Goal: Transaction & Acquisition: Purchase product/service

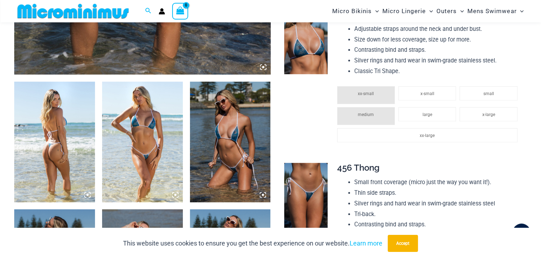
scroll to position [420, 0]
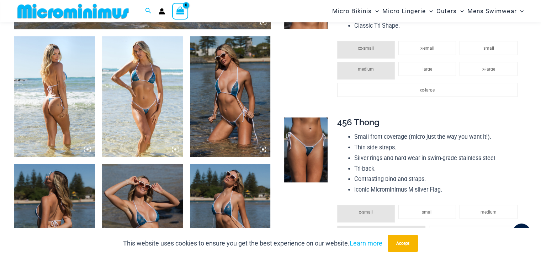
click at [58, 85] on img at bounding box center [54, 96] width 81 height 121
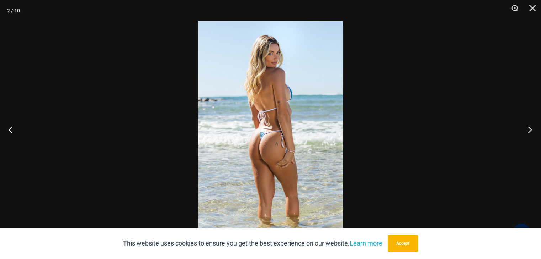
click at [528, 128] on button "Next" at bounding box center [527, 130] width 27 height 36
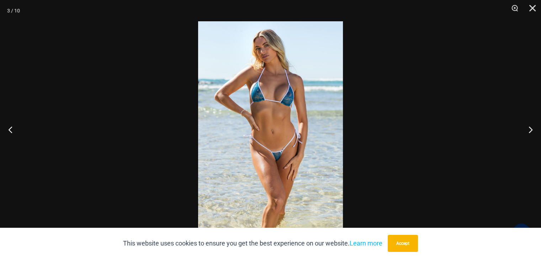
click at [333, 101] on img at bounding box center [270, 129] width 145 height 217
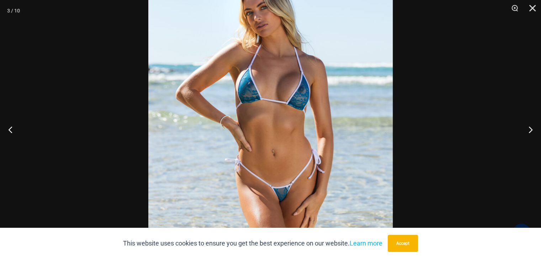
click at [333, 101] on img at bounding box center [270, 150] width 244 height 366
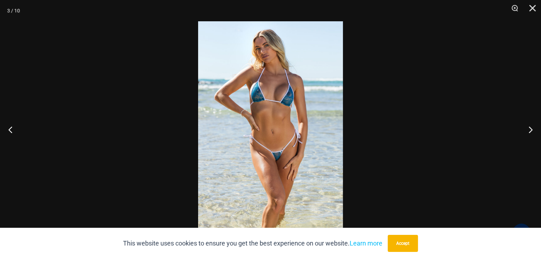
click at [333, 101] on img at bounding box center [270, 129] width 145 height 217
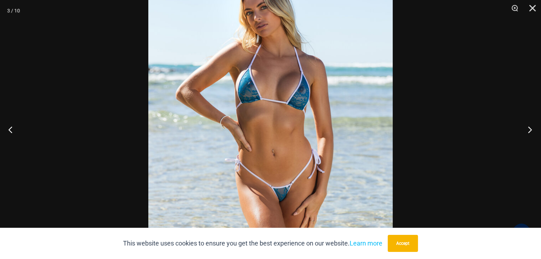
click at [530, 130] on button "Next" at bounding box center [527, 130] width 27 height 36
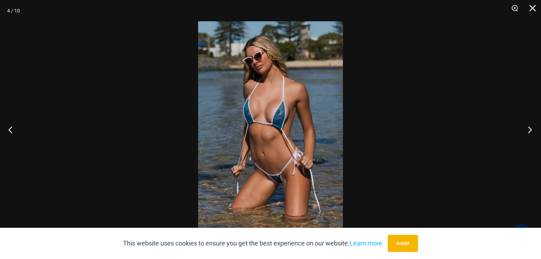
click at [530, 129] on button "Next" at bounding box center [527, 130] width 27 height 36
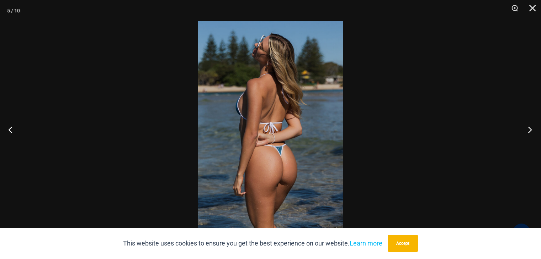
click at [529, 129] on button "Next" at bounding box center [527, 130] width 27 height 36
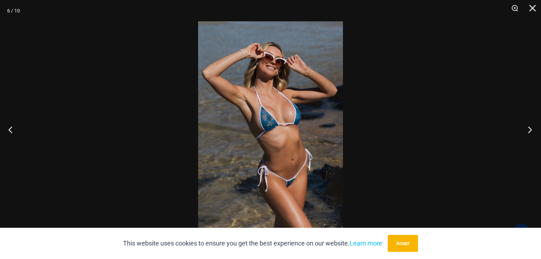
click at [529, 129] on button "Next" at bounding box center [527, 130] width 27 height 36
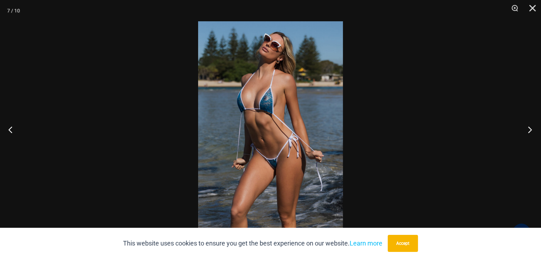
click at [529, 128] on button "Next" at bounding box center [527, 130] width 27 height 36
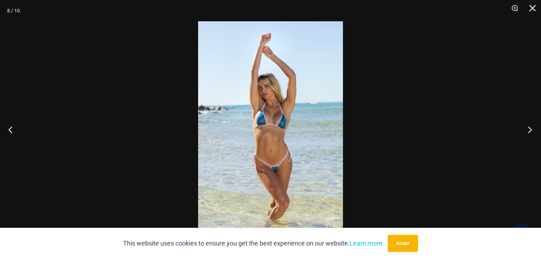
click at [529, 128] on button "Next" at bounding box center [527, 130] width 27 height 36
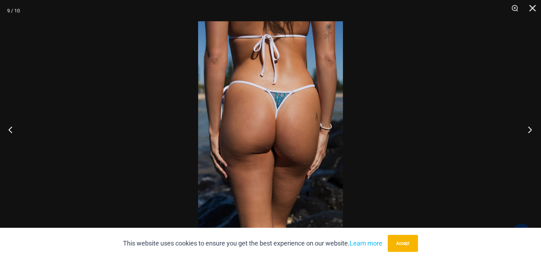
click at [529, 128] on button "Next" at bounding box center [527, 130] width 27 height 36
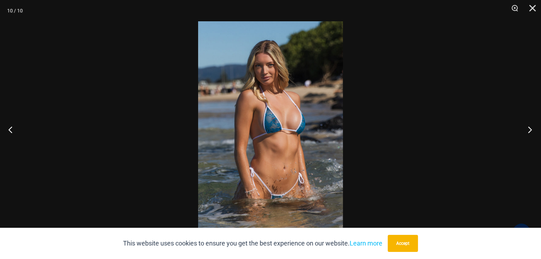
click at [528, 127] on button "Next" at bounding box center [527, 130] width 27 height 36
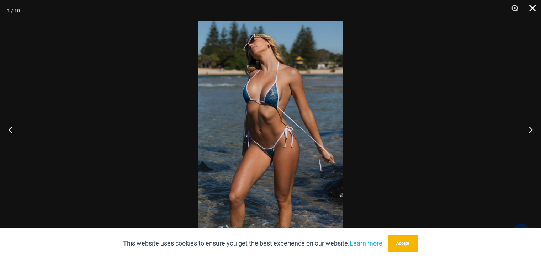
click at [530, 8] on button "Close" at bounding box center [530, 10] width 18 height 21
